Goal: Task Accomplishment & Management: Use online tool/utility

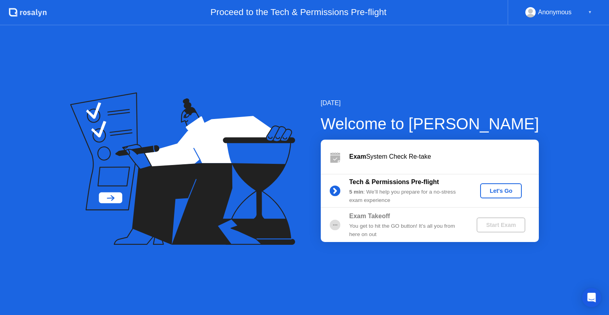
click at [499, 193] on div "Let's Go" at bounding box center [501, 191] width 35 height 6
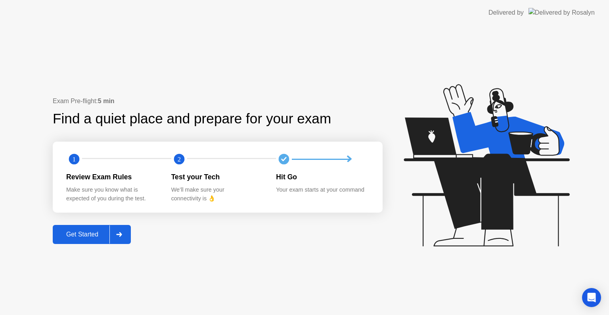
click at [81, 236] on div "Get Started" at bounding box center [82, 234] width 54 height 7
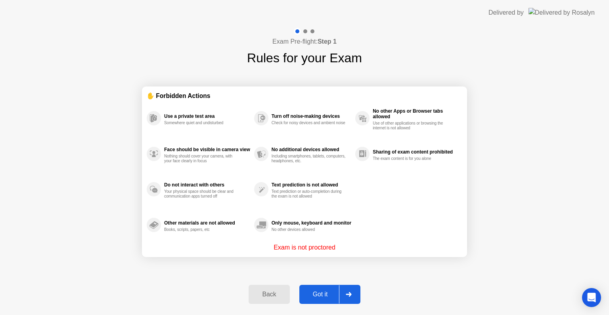
click at [331, 300] on button "Got it" at bounding box center [329, 294] width 61 height 19
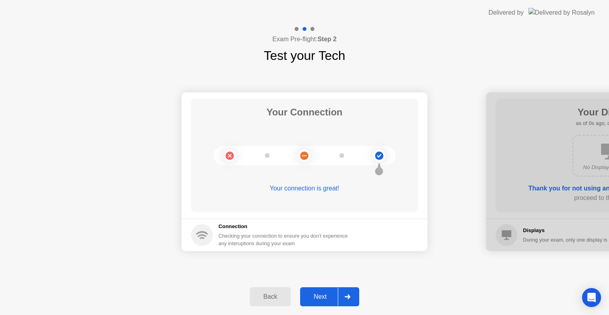
click at [342, 301] on div at bounding box center [347, 297] width 19 height 18
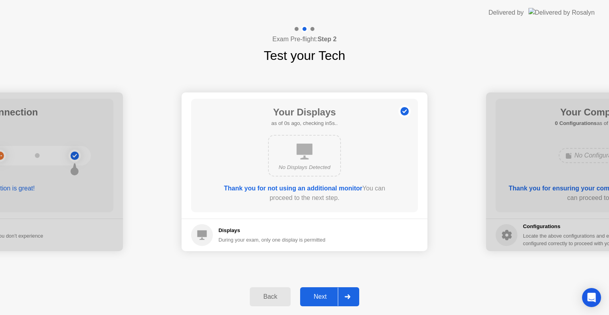
click at [341, 298] on div at bounding box center [347, 297] width 19 height 18
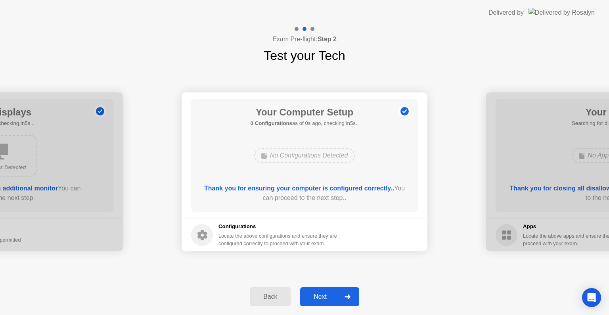
click at [342, 295] on div at bounding box center [347, 297] width 19 height 18
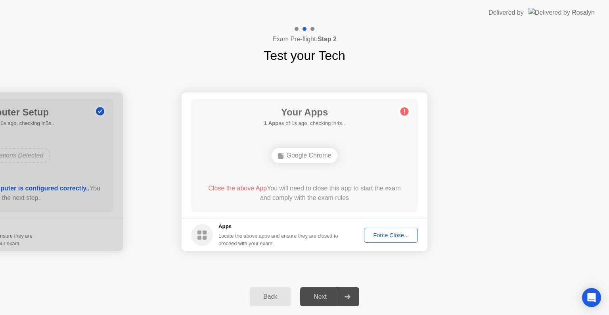
click at [273, 299] on div "Back" at bounding box center [270, 296] width 36 height 7
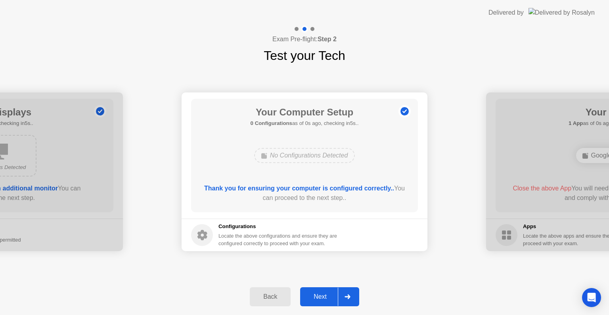
click at [331, 298] on div "Next" at bounding box center [320, 296] width 35 height 7
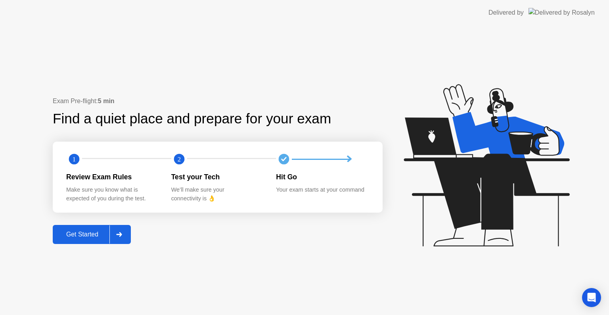
click at [97, 246] on div "Exam Pre-flight: 5 min Find a quiet place and prepare for your exam 1 2 Review …" at bounding box center [304, 170] width 609 height 290
click at [105, 236] on div "Get Started" at bounding box center [82, 234] width 54 height 7
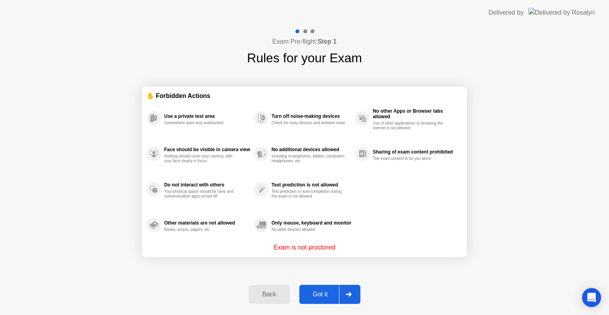
click at [345, 291] on div at bounding box center [348, 294] width 19 height 18
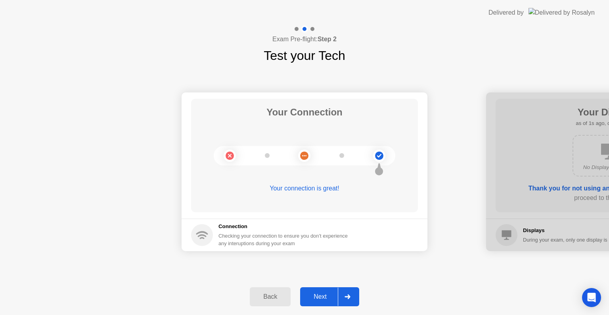
click at [346, 289] on div at bounding box center [347, 297] width 19 height 18
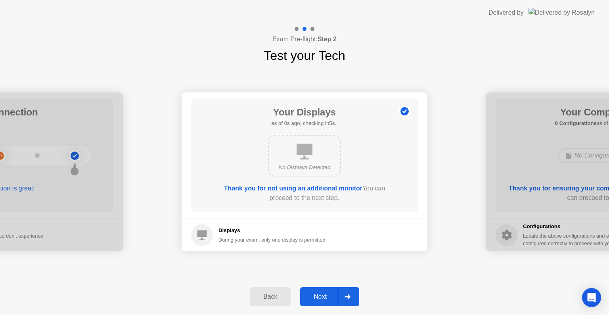
click at [346, 289] on div at bounding box center [347, 297] width 19 height 18
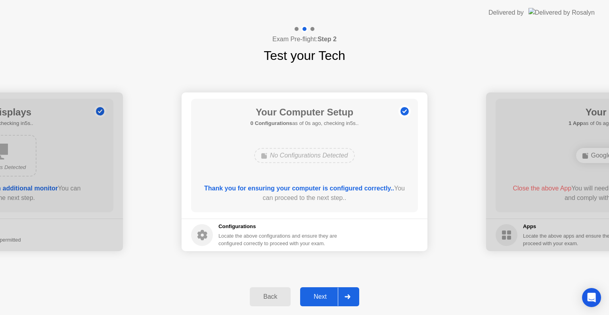
click at [346, 289] on div at bounding box center [347, 297] width 19 height 18
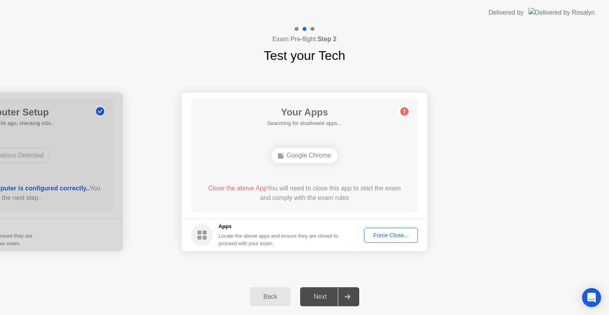
click at [346, 289] on div at bounding box center [347, 297] width 19 height 18
click at [397, 233] on div "Force Close..." at bounding box center [391, 235] width 48 height 6
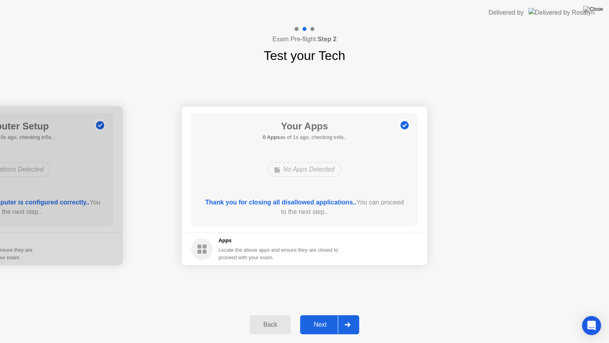
click at [330, 315] on div "Next" at bounding box center [320, 324] width 35 height 7
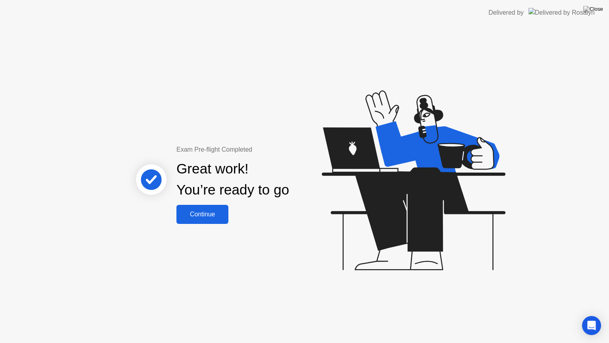
click at [201, 212] on div "Continue" at bounding box center [202, 214] width 47 height 7
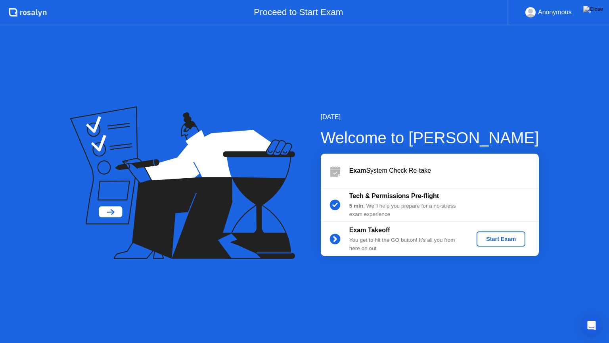
click at [520, 243] on button "Start Exam" at bounding box center [501, 238] width 49 height 15
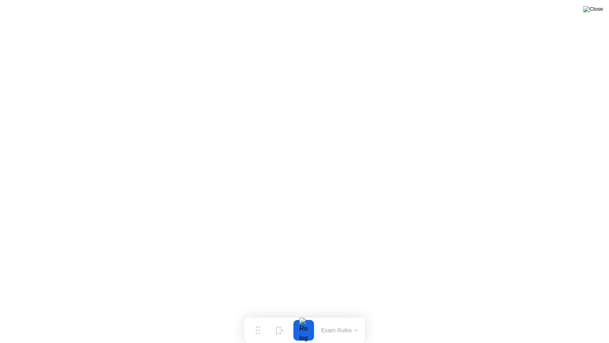
click at [597, 12] on img at bounding box center [593, 9] width 20 height 6
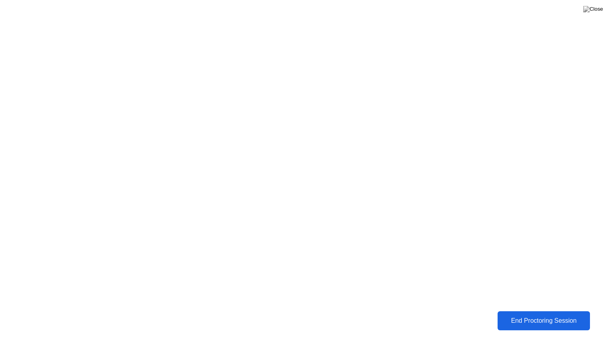
click at [562, 315] on div "End Proctoring Session" at bounding box center [544, 320] width 88 height 7
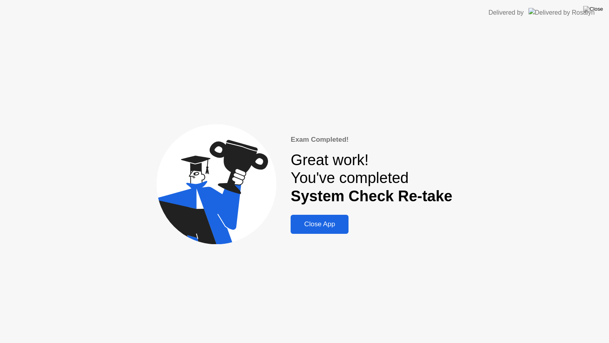
click at [325, 224] on div "Close App" at bounding box center [319, 224] width 53 height 8
